Goal: Check status: Check status

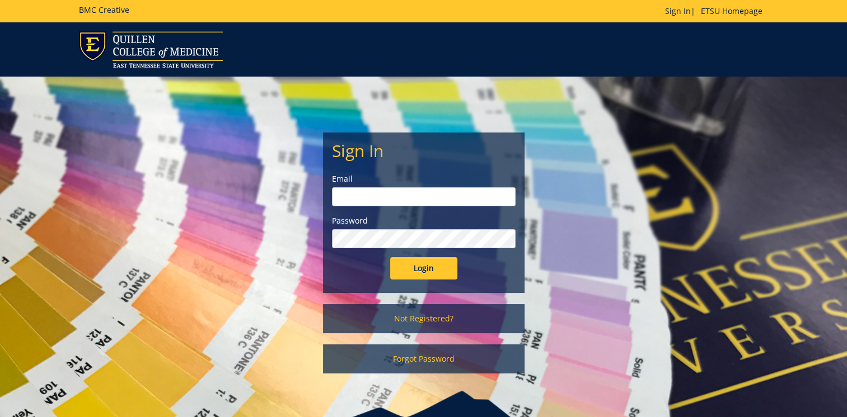
click at [431, 196] on input "email" at bounding box center [424, 196] width 184 height 19
type input "dyed@etsu.edu"
click at [423, 196] on input "Login" at bounding box center [423, 268] width 67 height 22
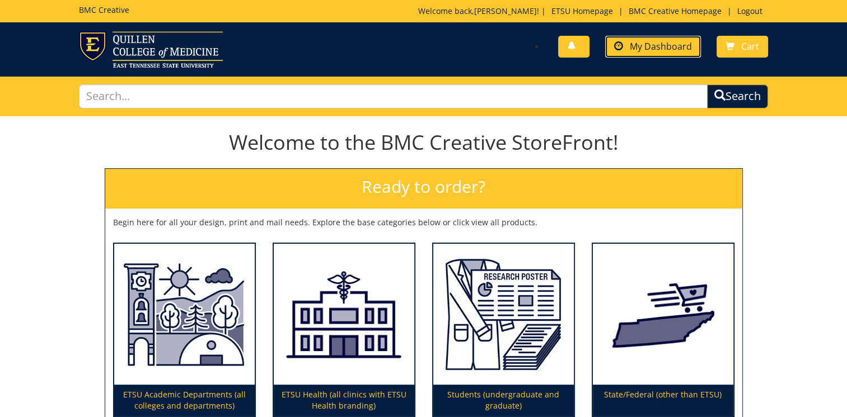
click at [644, 46] on span "My Dashboard" at bounding box center [660, 46] width 62 height 12
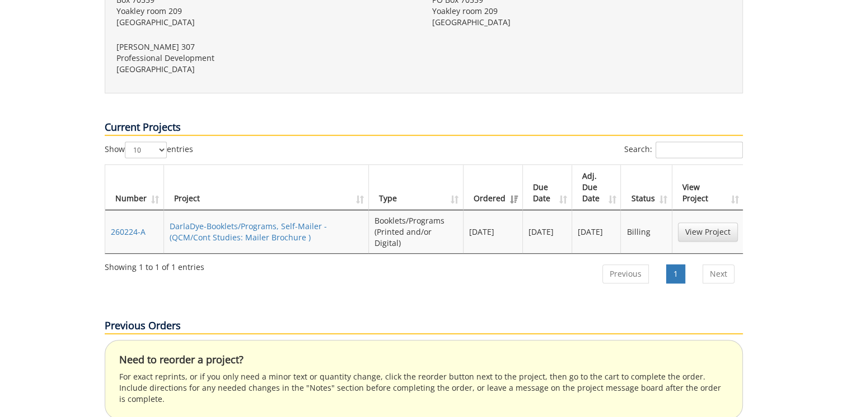
scroll to position [504, 0]
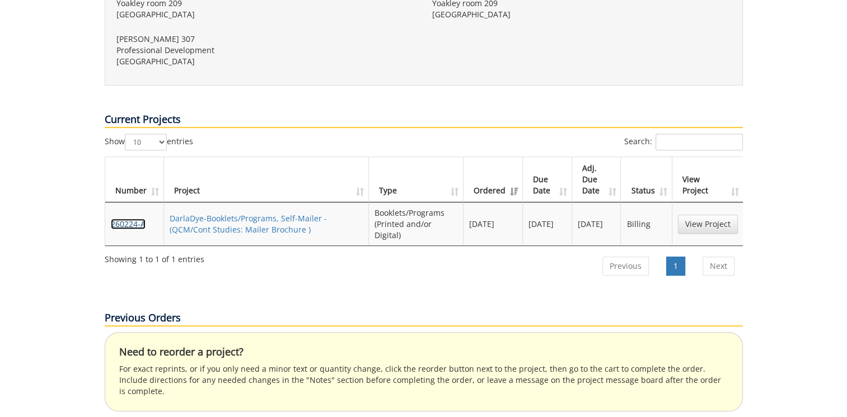
click at [143, 219] on link "260224-A" at bounding box center [128, 224] width 35 height 11
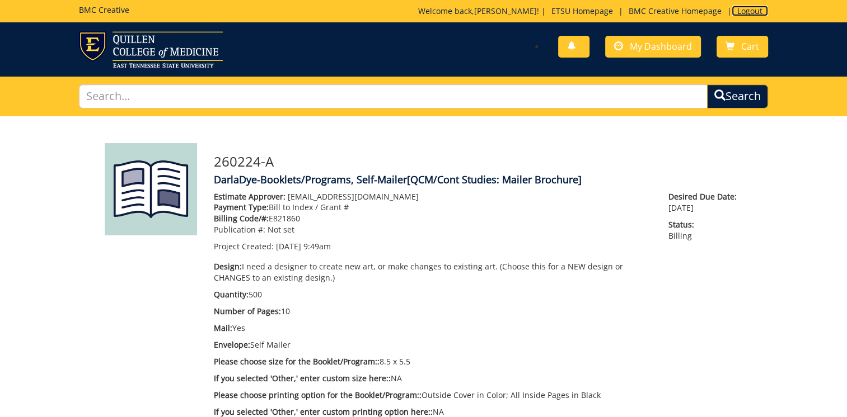
click at [746, 8] on link "Logout" at bounding box center [749, 11] width 36 height 11
